Goal: Task Accomplishment & Management: Use online tool/utility

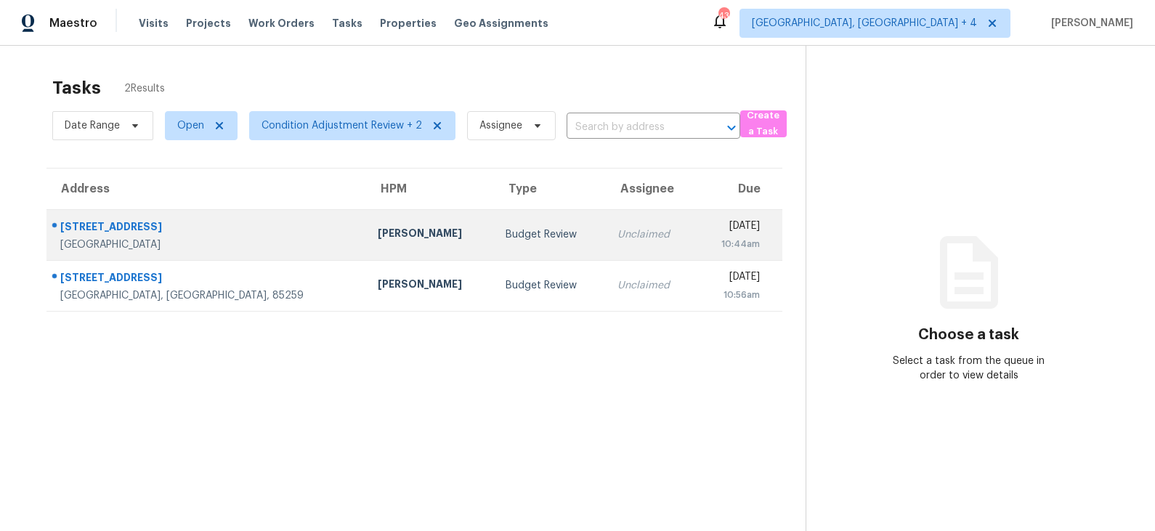
click at [505, 235] on div "Budget Review" at bounding box center [549, 234] width 89 height 15
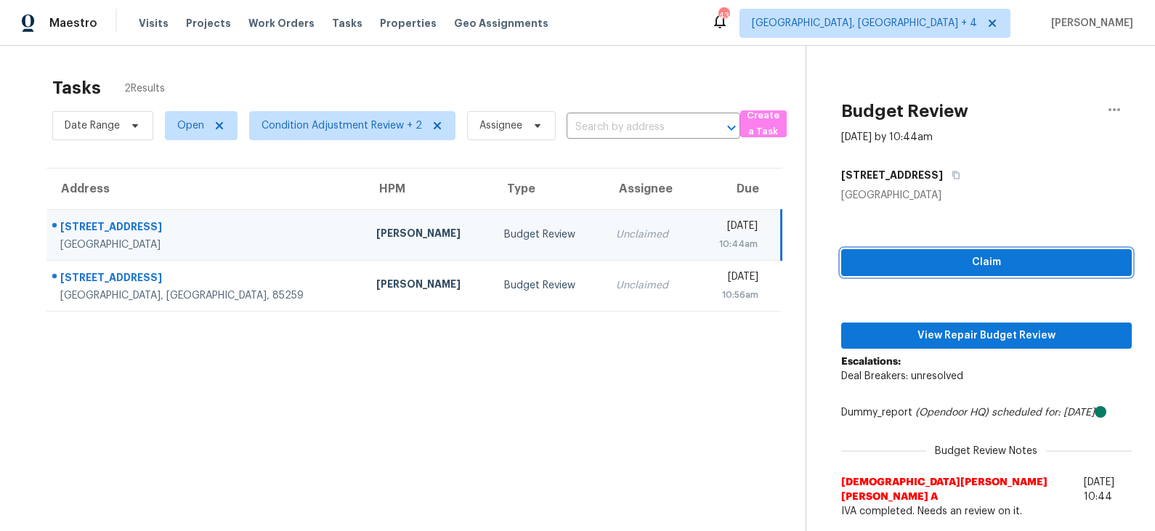
click at [927, 269] on span "Claim" at bounding box center [985, 262] width 267 height 18
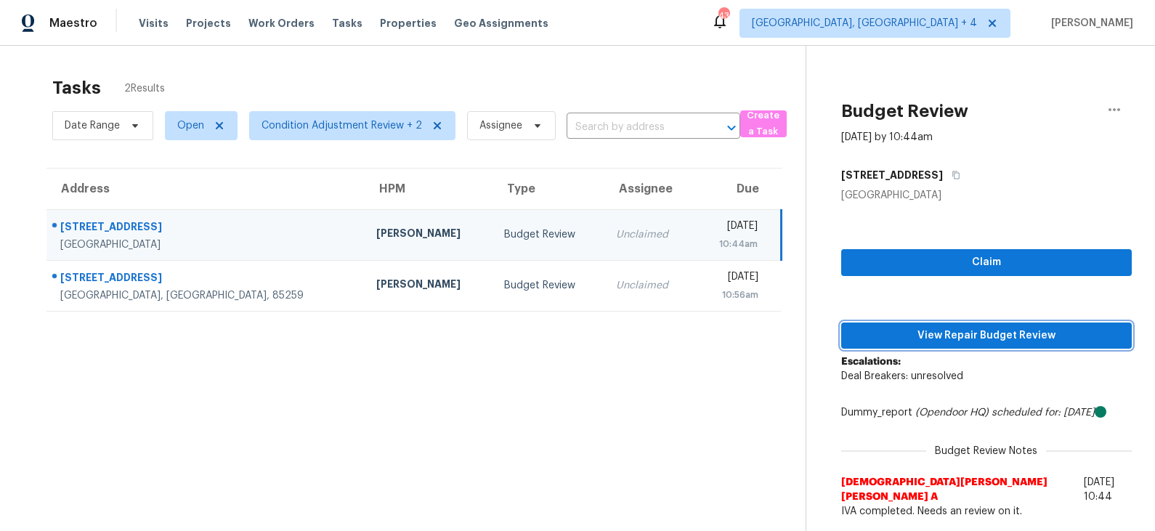
click at [919, 327] on span "View Repair Budget Review" at bounding box center [985, 336] width 267 height 18
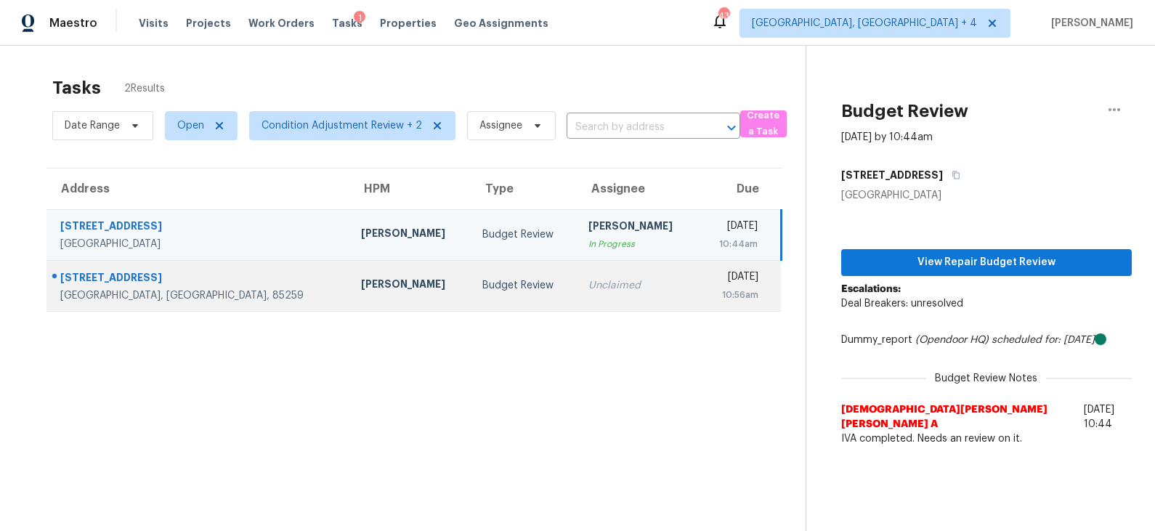
click at [482, 278] on div "Budget Review" at bounding box center [523, 285] width 83 height 15
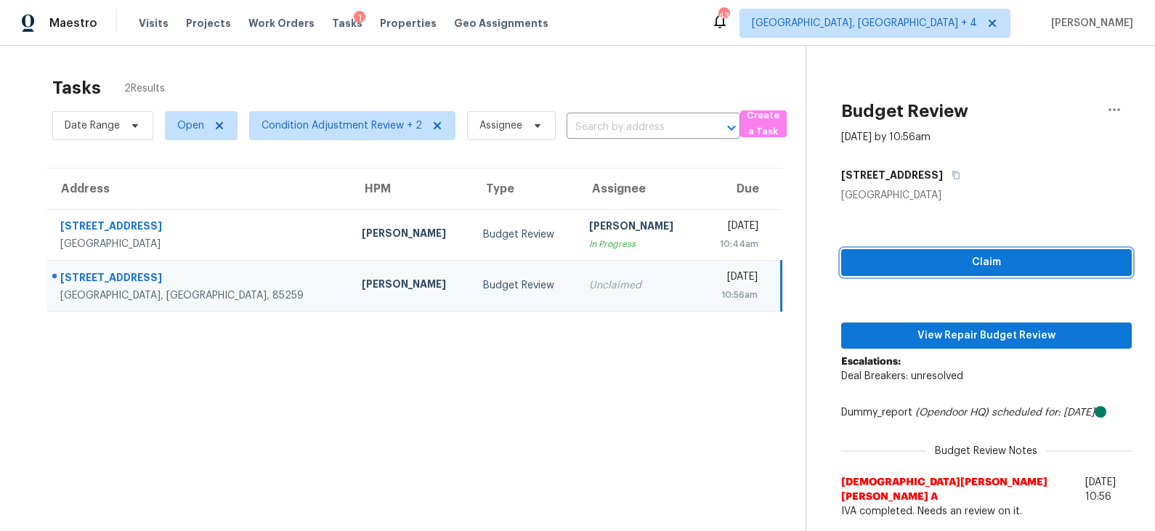
click at [906, 257] on span "Claim" at bounding box center [985, 262] width 267 height 18
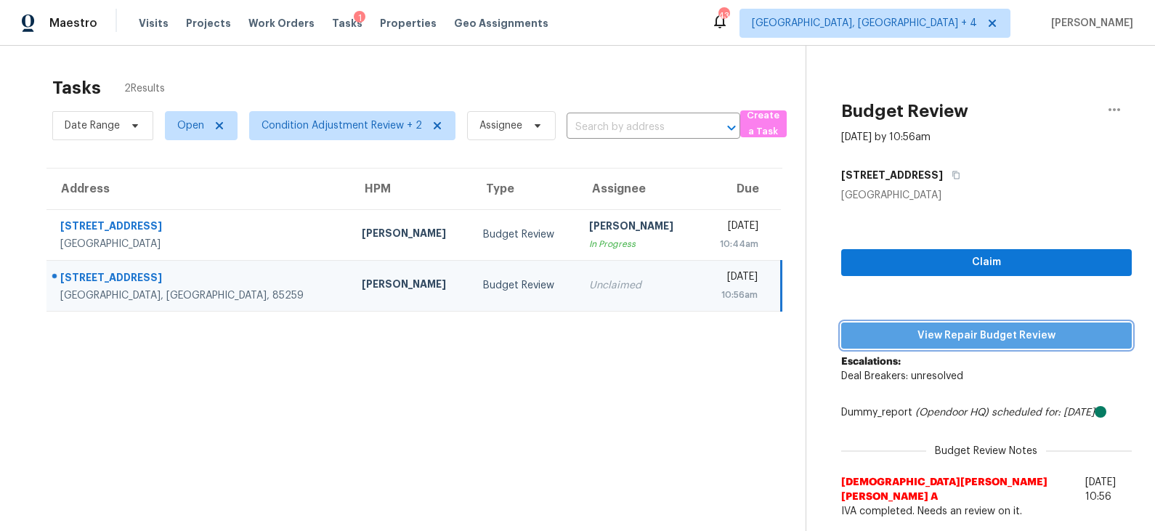
click at [895, 335] on span "View Repair Budget Review" at bounding box center [985, 336] width 267 height 18
